Goal: Task Accomplishment & Management: Use online tool/utility

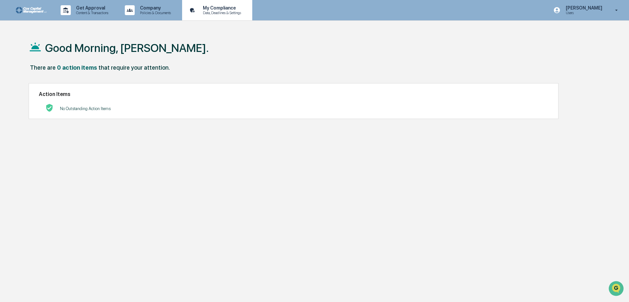
click at [217, 10] on p "My Compliance" at bounding box center [220, 7] width 47 height 5
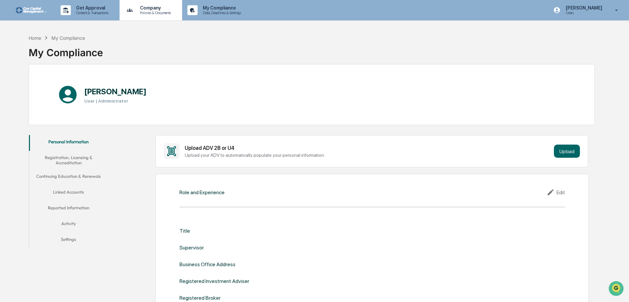
click at [166, 12] on p "Policies & Documents" at bounding box center [154, 13] width 39 height 5
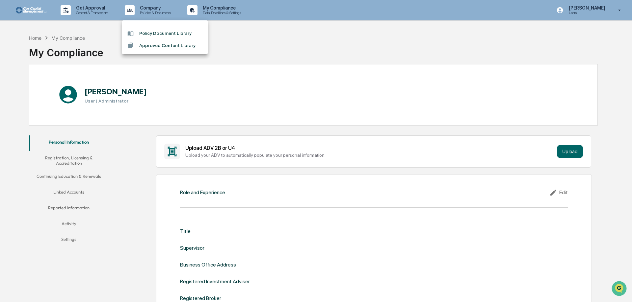
click at [97, 11] on div at bounding box center [316, 151] width 632 height 302
click at [85, 10] on p "Get Approval" at bounding box center [91, 7] width 41 height 5
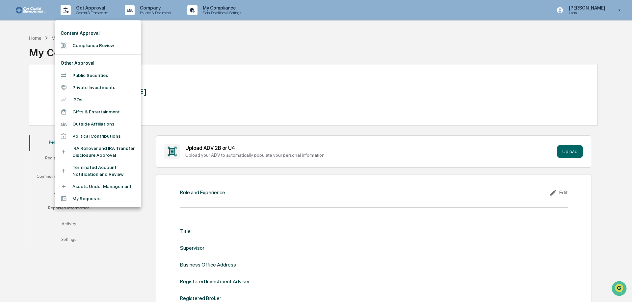
click at [86, 155] on li "IRA Rollover and IRA Transfer Disclosure Approval" at bounding box center [98, 152] width 86 height 19
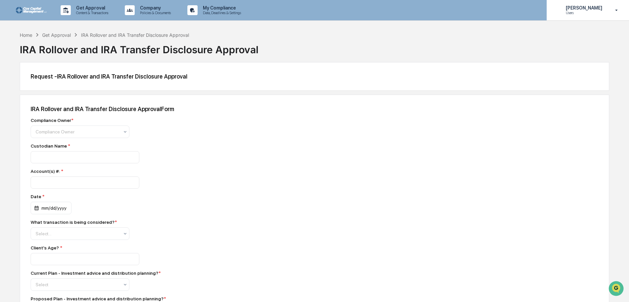
click at [581, 13] on p "Users" at bounding box center [582, 13] width 45 height 5
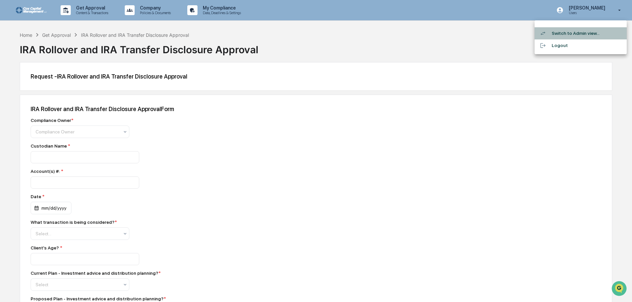
click at [573, 34] on li "Switch to Admin view..." at bounding box center [581, 33] width 92 height 12
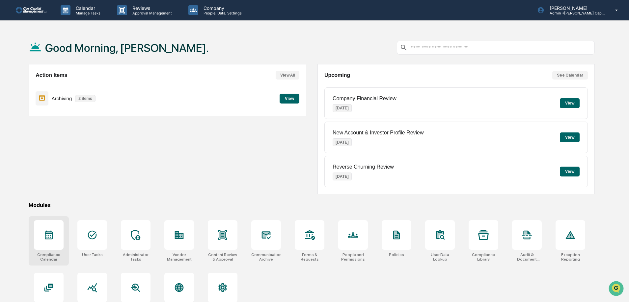
click at [56, 237] on div at bounding box center [49, 236] width 30 height 30
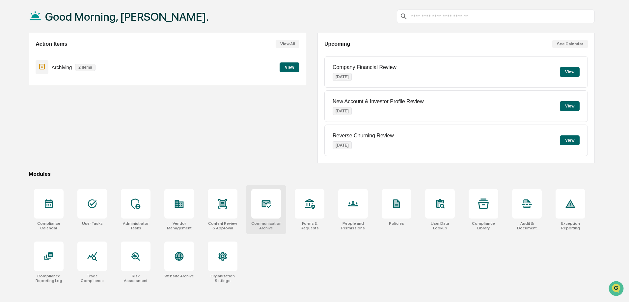
click at [276, 206] on div at bounding box center [266, 204] width 30 height 30
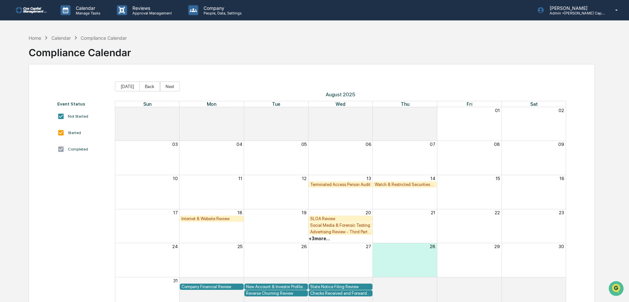
click at [330, 184] on div "Terminated Access Person Audit" at bounding box center [340, 184] width 61 height 5
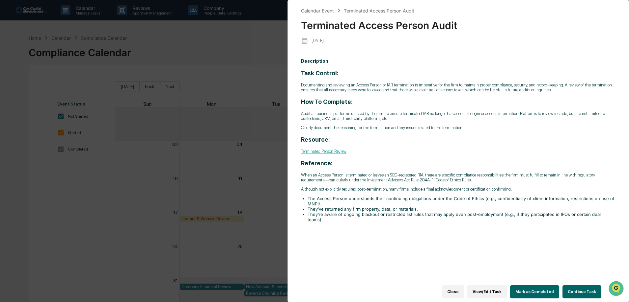
click at [575, 289] on button "Continue Task" at bounding box center [581, 292] width 39 height 13
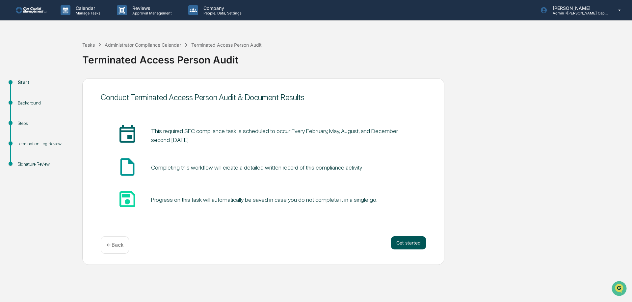
click at [405, 242] on button "Get started" at bounding box center [408, 243] width 35 height 13
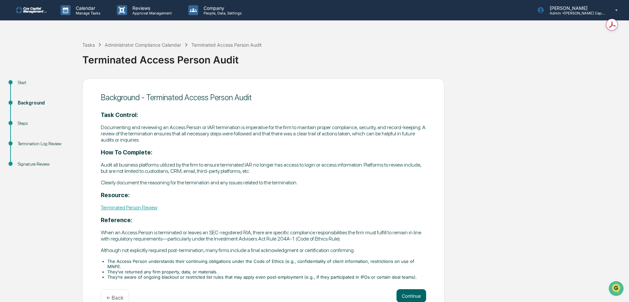
scroll to position [11, 0]
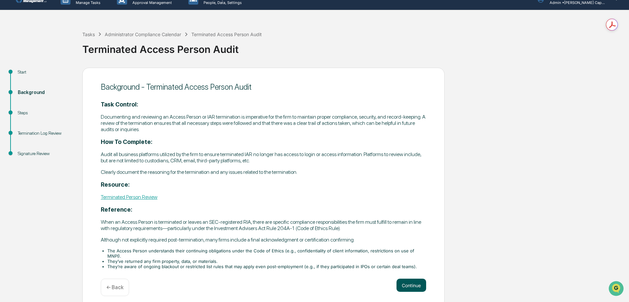
click at [407, 282] on button "Continue" at bounding box center [411, 285] width 30 height 13
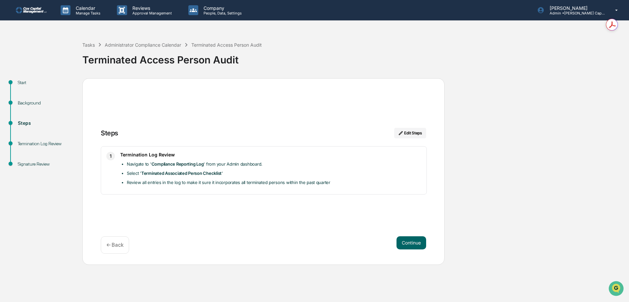
scroll to position [0, 0]
click at [412, 242] on button "Continue" at bounding box center [411, 243] width 30 height 13
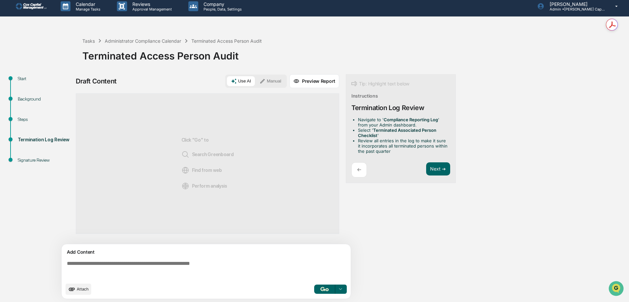
scroll to position [5, 0]
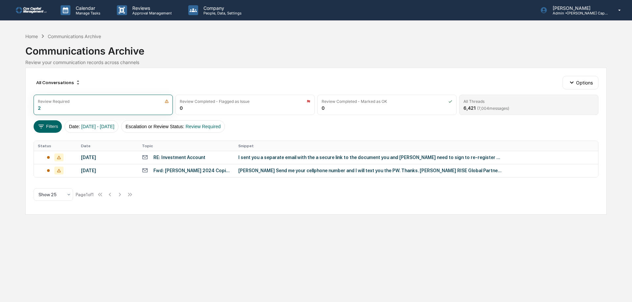
click at [509, 107] on span "( 7,004 messages)" at bounding box center [493, 108] width 32 height 5
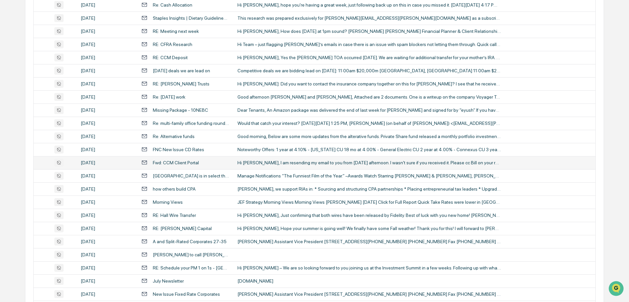
scroll to position [165, 0]
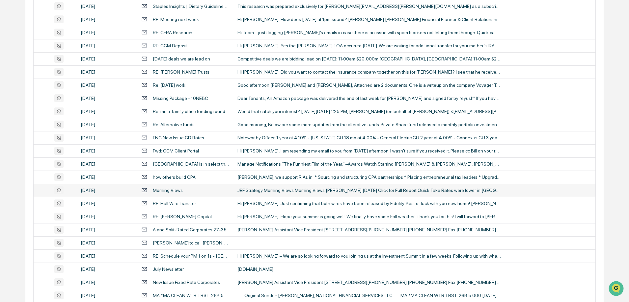
click at [305, 192] on div "JEF Strategy Morning Views Morning Views Mohit Kumar August 27, 2025 Click for …" at bounding box center [368, 190] width 263 height 5
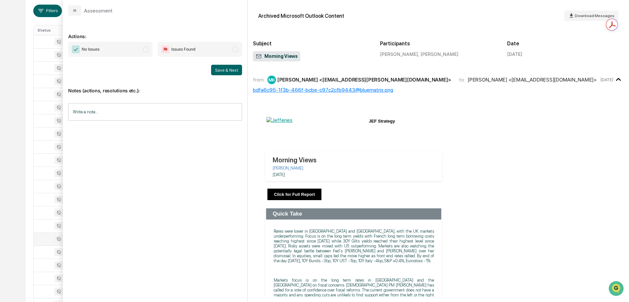
scroll to position [99, 0]
